Goal: Task Accomplishment & Management: Use online tool/utility

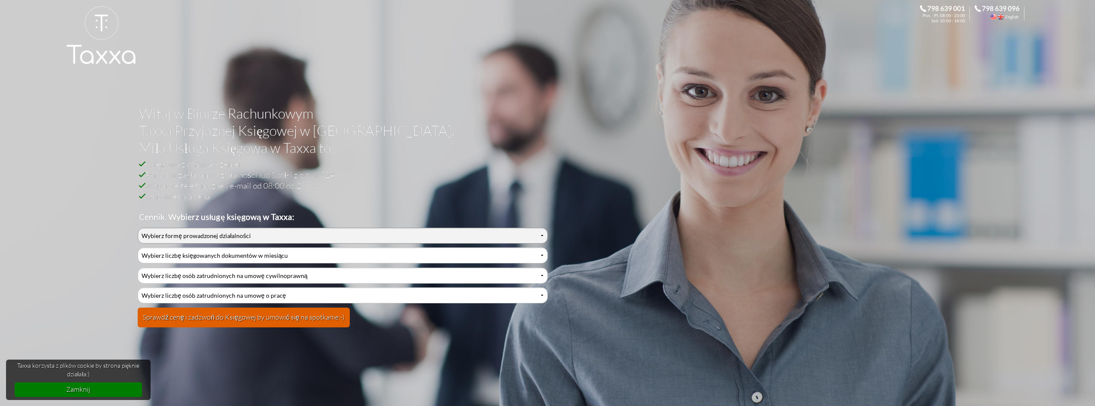
click at [173, 233] on select "Wybierz formę prowadzonej działalności Działalność jednoosobowa Działalność jed…" at bounding box center [343, 236] width 410 height 16
select select "0"
click at [138, 228] on select "Wybierz formę prowadzonej działalności Działalność jednoosobowa Działalność jed…" at bounding box center [343, 236] width 410 height 16
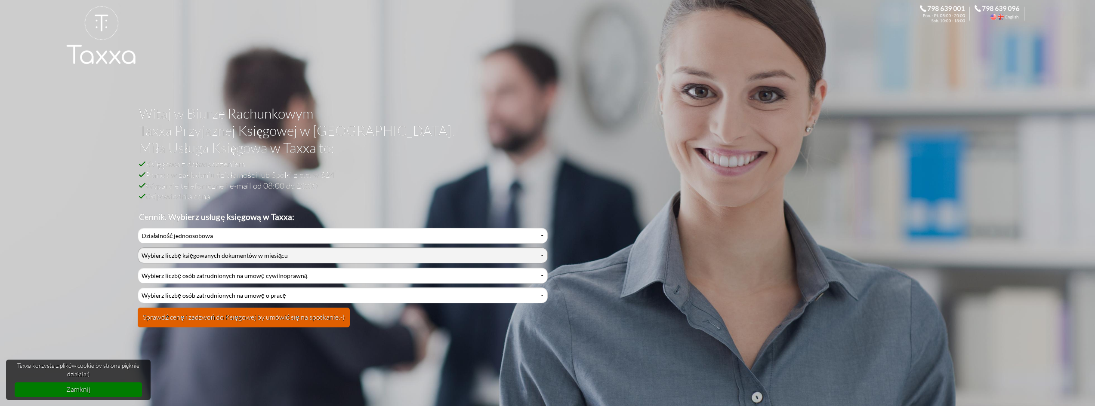
click at [198, 259] on select "Wybierz liczbę księgowanych dokumentów w miesiącu 0-1 2-3 4-5 6-10 11-20 21-30 …" at bounding box center [343, 256] width 410 height 16
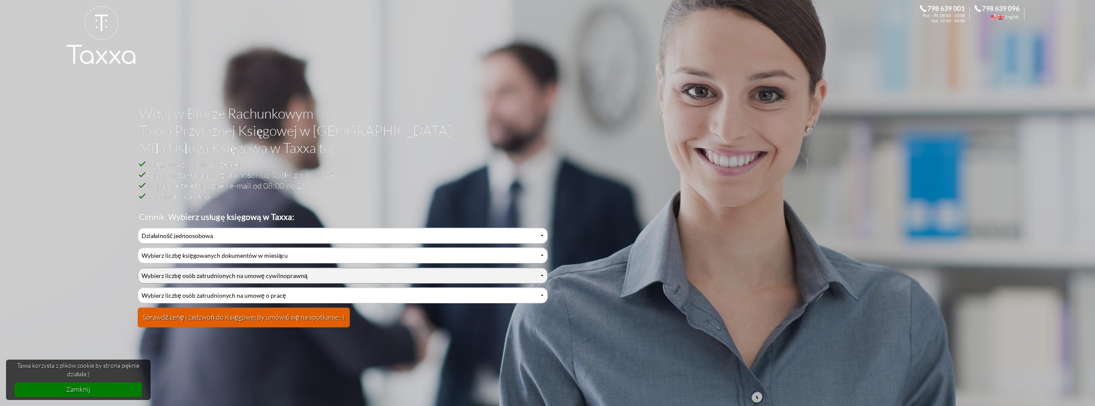
click at [196, 273] on select "Wybierz liczbę osób zatrudnionych na umowę cywilnoprawną 0 1 2 3 4 5 6 7 8 9 10…" at bounding box center [343, 276] width 410 height 16
click at [196, 275] on select "Wybierz liczbę osób zatrudnionych na umowę cywilnoprawną 0 1 2 3 4 5 6 7 8 9 10…" at bounding box center [343, 276] width 410 height 16
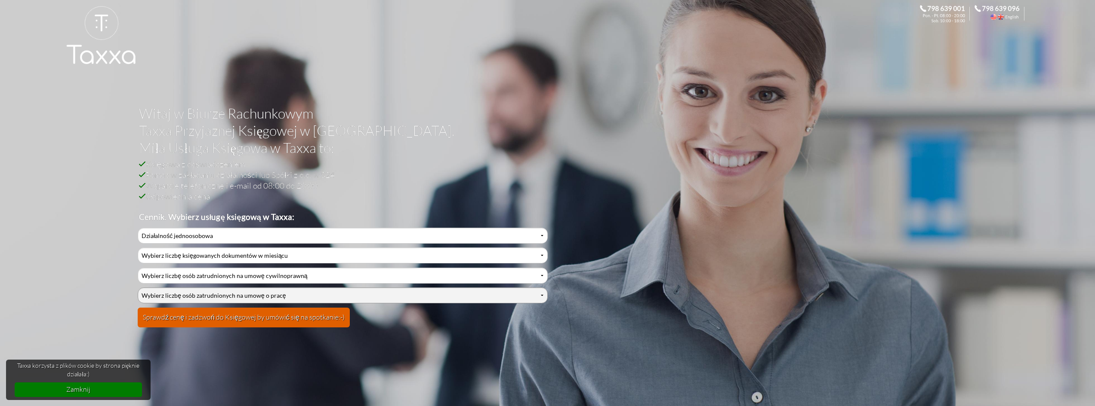
click at [203, 300] on select "Wybierz liczbę osób zatrudnionych na umowę o pracę 0 1 2 3 4 5 6 7 8 9 10 11 12…" at bounding box center [343, 296] width 410 height 16
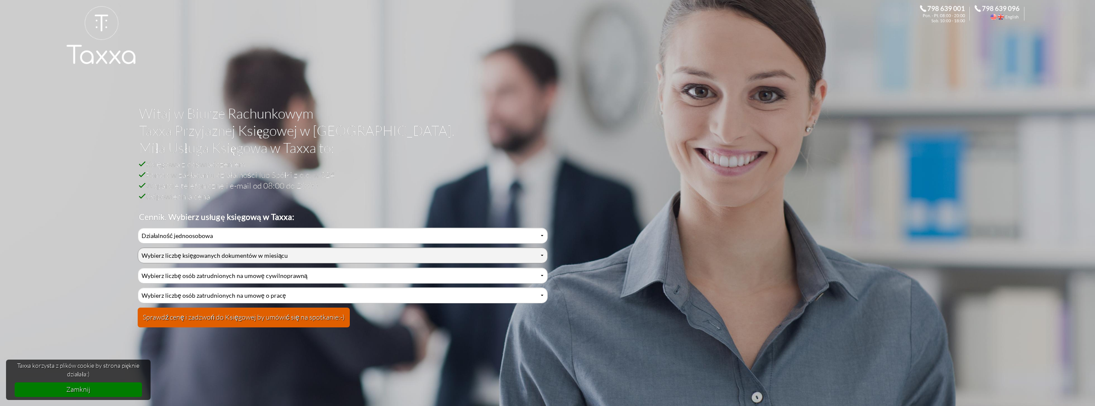
click at [187, 261] on select "Wybierz liczbę księgowanych dokumentów w miesiącu 0-1 2-3 4-5 6-10 11-20 21-30 …" at bounding box center [343, 256] width 410 height 16
select select "1"
click at [138, 248] on select "Wybierz liczbę księgowanych dokumentów w miesiącu 0-1 2-3 4-5 6-10 11-20 21-30 …" at bounding box center [343, 256] width 410 height 16
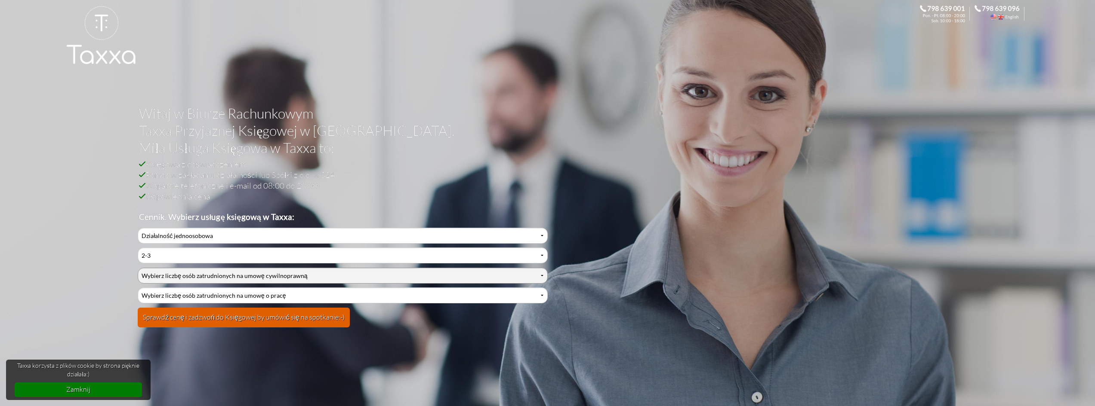
click at [196, 271] on select "Wybierz liczbę osób zatrudnionych na umowę cywilnoprawną 0 1 2 3 4 5 6 7 8 9 10…" at bounding box center [343, 276] width 410 height 16
select select "0"
click at [138, 268] on select "Wybierz liczbę osób zatrudnionych na umowę cywilnoprawną 0 1 2 3 4 5 6 7 8 9 10…" at bounding box center [343, 276] width 410 height 16
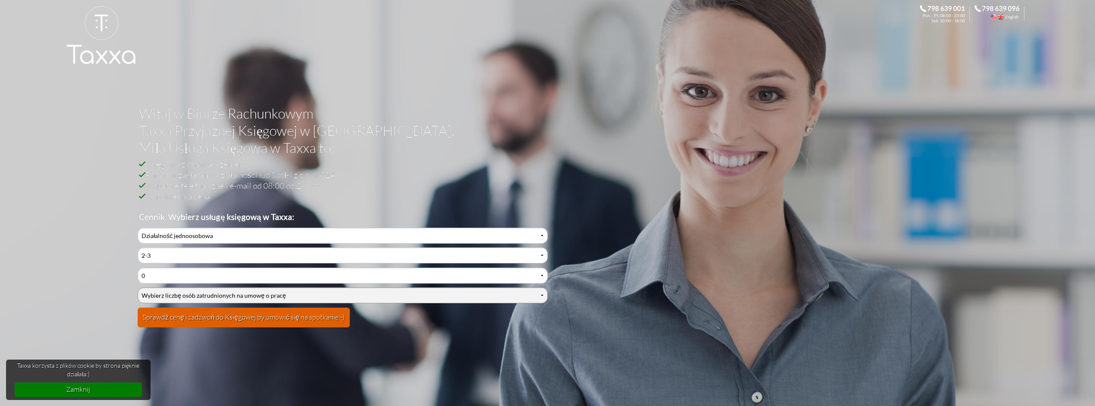
click at [188, 289] on select "Wybierz liczbę osób zatrudnionych na umowę o pracę 0 1 2 3 4 5 6 7 8 9 10 11 12…" at bounding box center [343, 296] width 410 height 16
select select "0"
click at [138, 288] on select "Wybierz liczbę osób zatrudnionych na umowę o pracę 0 1 2 3 4 5 6 7 8 9 10 11 12…" at bounding box center [343, 296] width 410 height 16
click at [223, 319] on button "Sprawdź cenę i zadzwoń do Księgowej by umówić się na spotkanie:-)" at bounding box center [244, 318] width 212 height 20
